Goal: Task Accomplishment & Management: Manage account settings

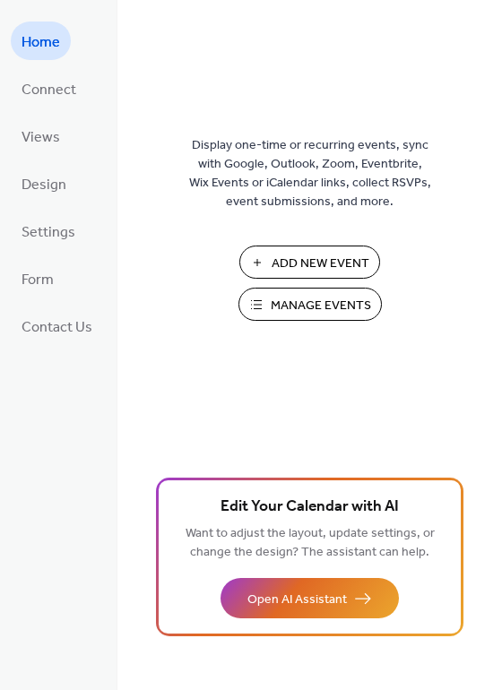
click at [278, 306] on span "Manage Events" at bounding box center [321, 306] width 100 height 19
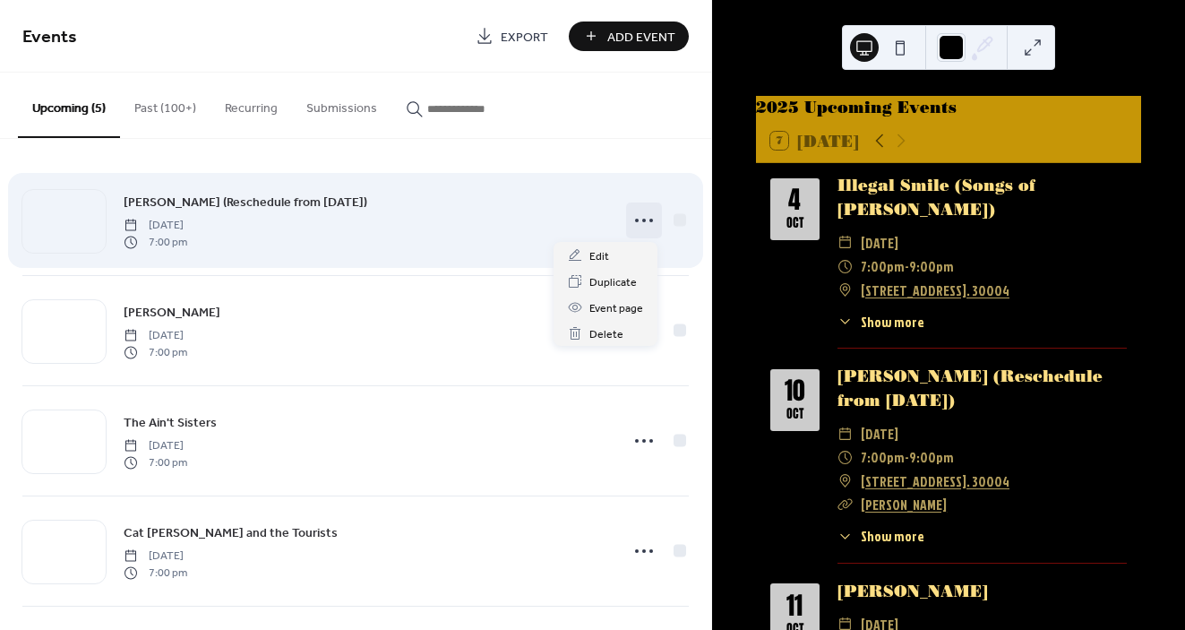
click at [640, 223] on icon at bounding box center [644, 220] width 29 height 29
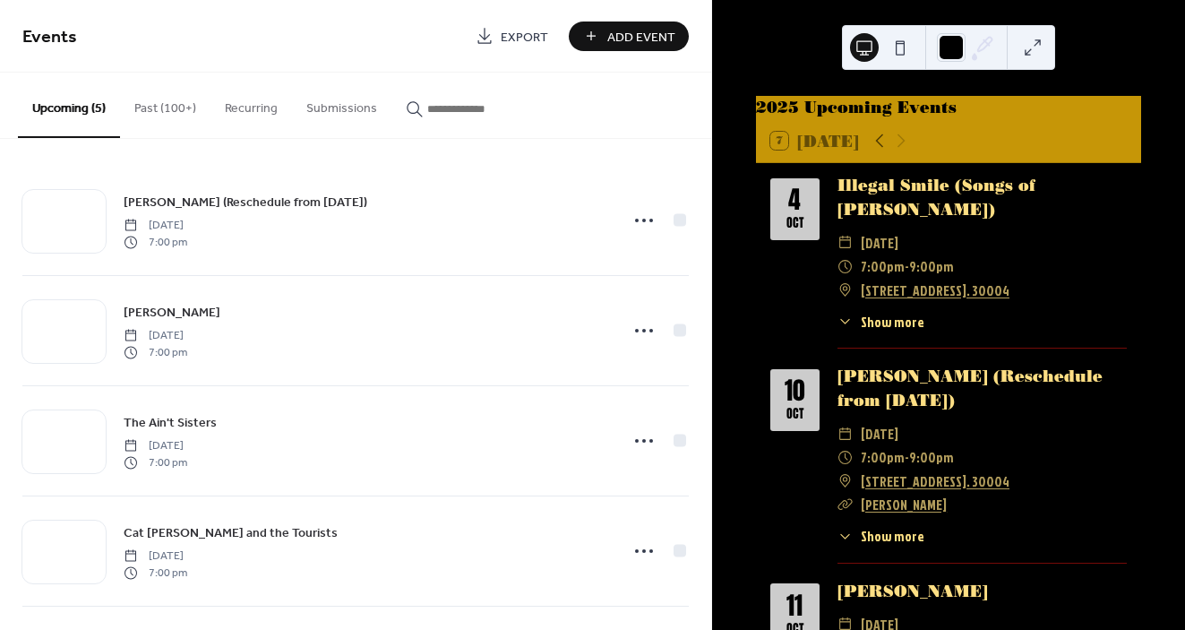
click at [902, 220] on div "Illegal Smile (Songs of [PERSON_NAME])" at bounding box center [982, 197] width 289 height 47
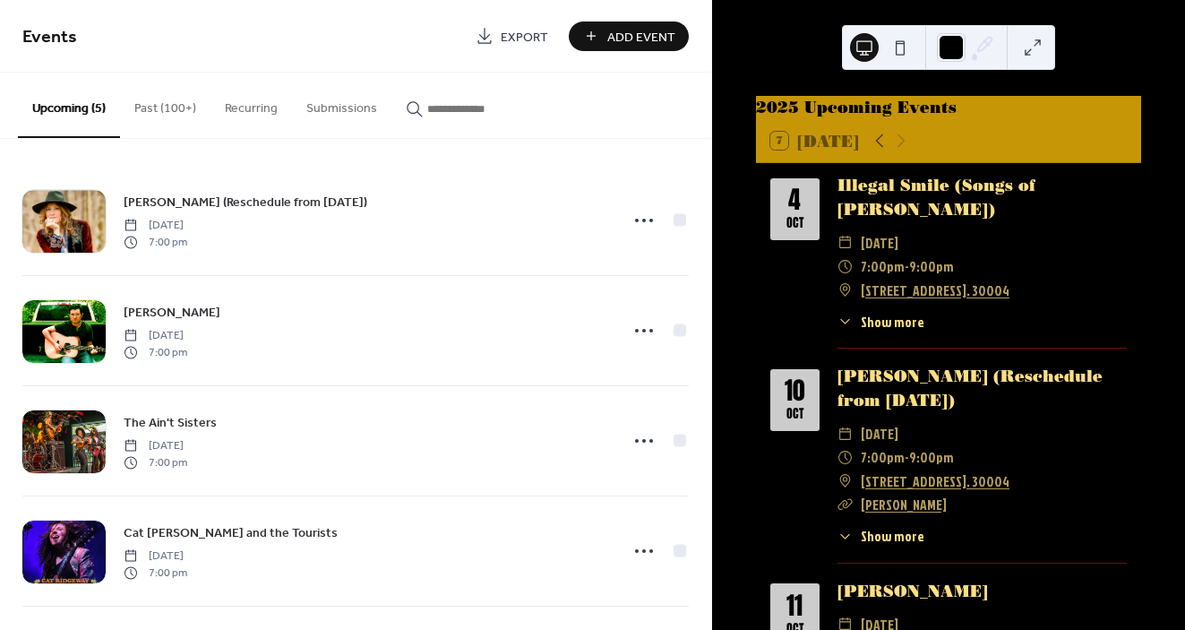
click at [162, 104] on button "Past (100+)" at bounding box center [165, 105] width 90 height 64
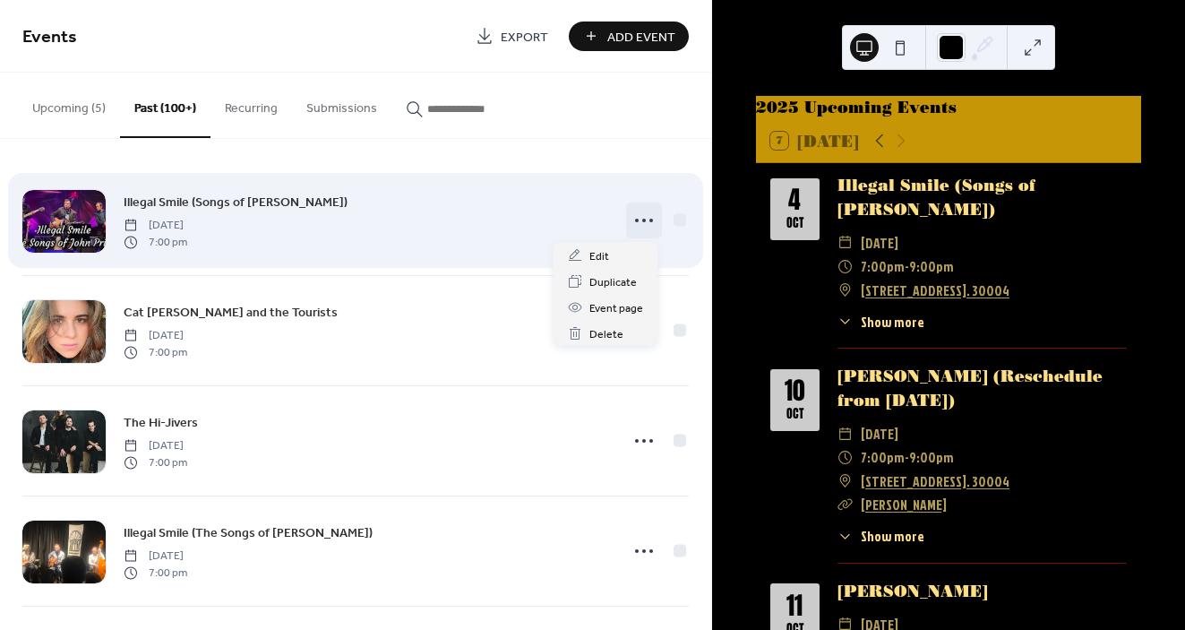
click at [639, 218] on icon at bounding box center [644, 220] width 29 height 29
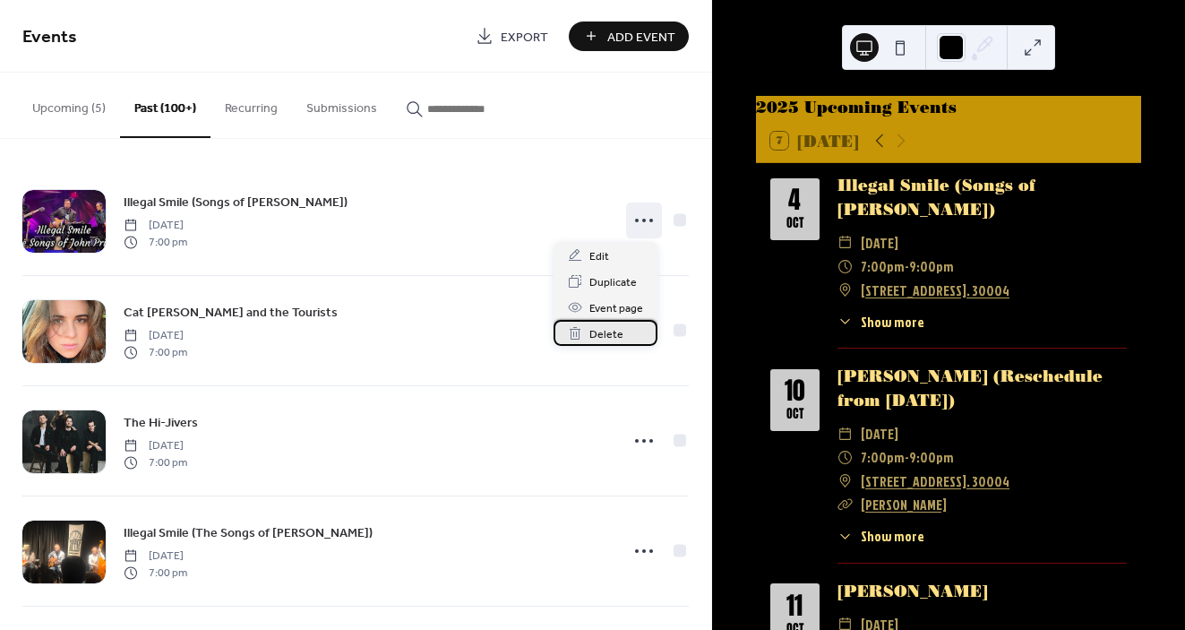
click at [607, 336] on span "Delete" at bounding box center [607, 334] width 34 height 19
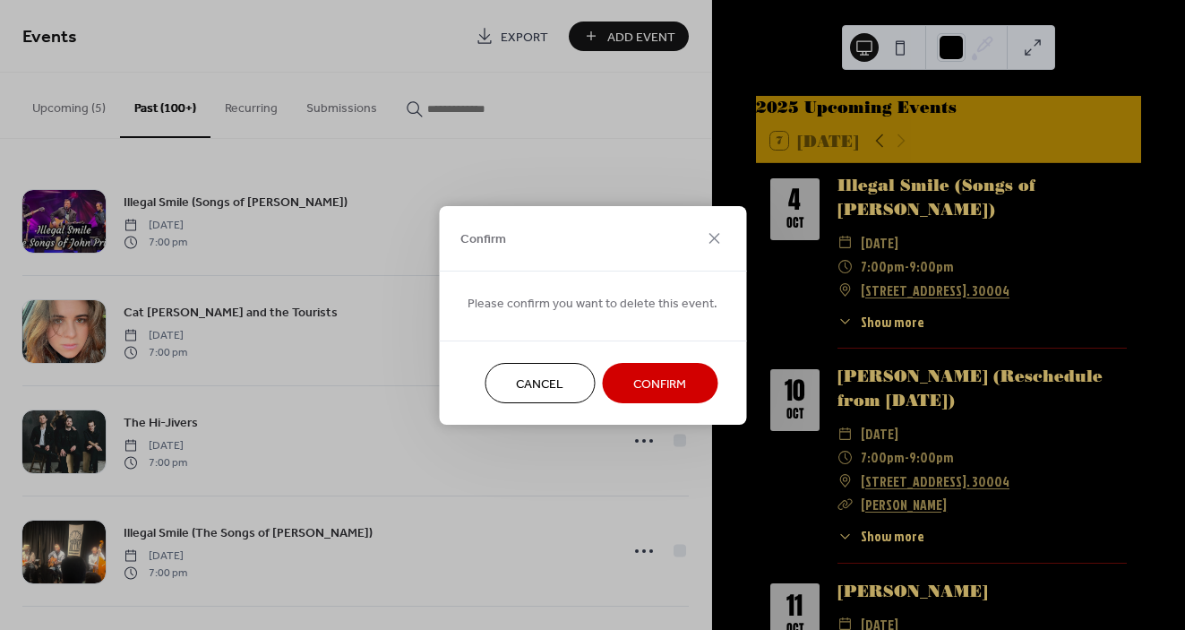
click at [658, 392] on span "Confirm" at bounding box center [659, 384] width 53 height 19
